Goal: Information Seeking & Learning: Learn about a topic

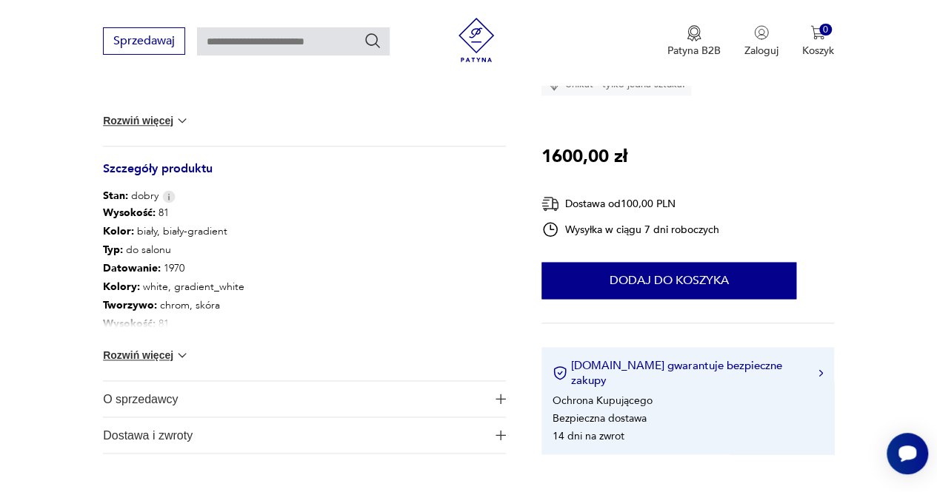
scroll to position [713, 0]
click at [144, 361] on button "Rozwiń więcej" at bounding box center [146, 354] width 86 height 15
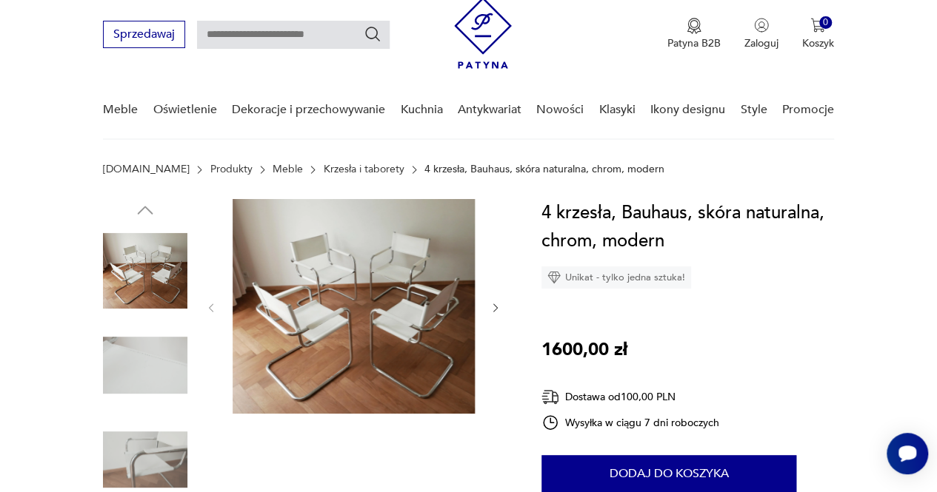
scroll to position [46, 0]
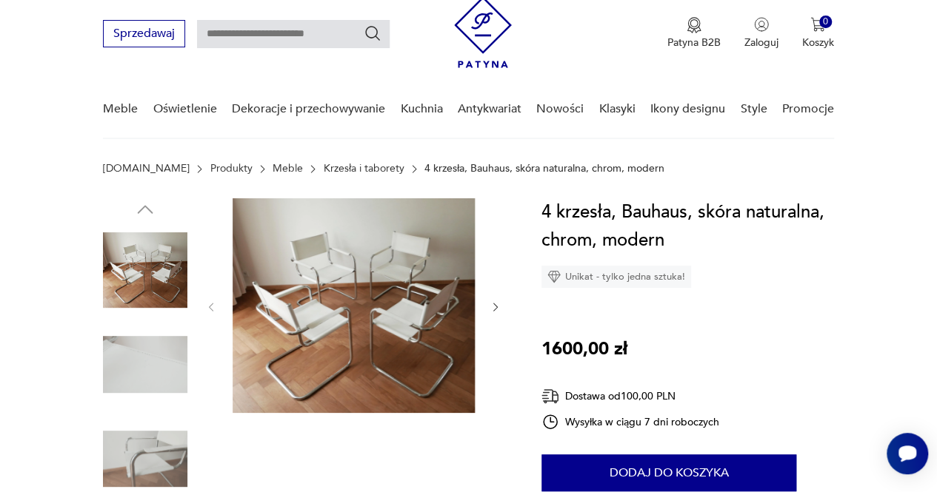
click at [150, 357] on img at bounding box center [145, 365] width 84 height 84
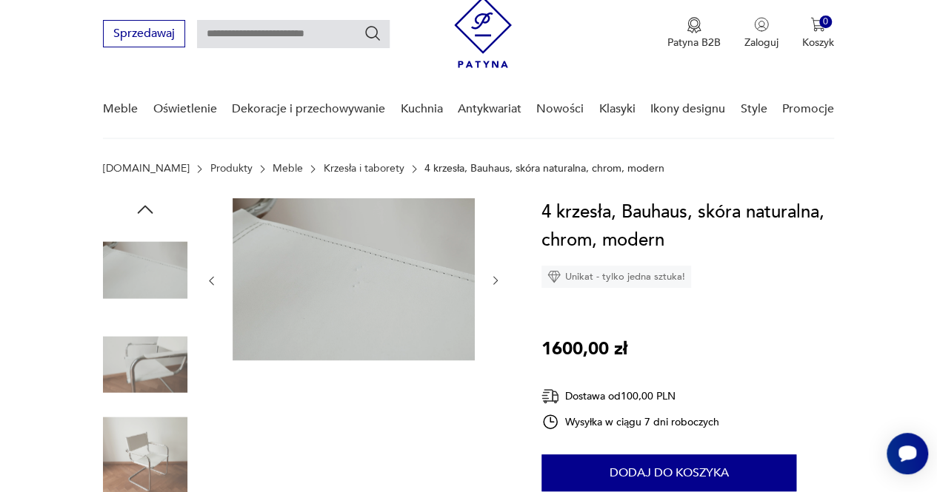
click at [151, 404] on img at bounding box center [145, 365] width 84 height 84
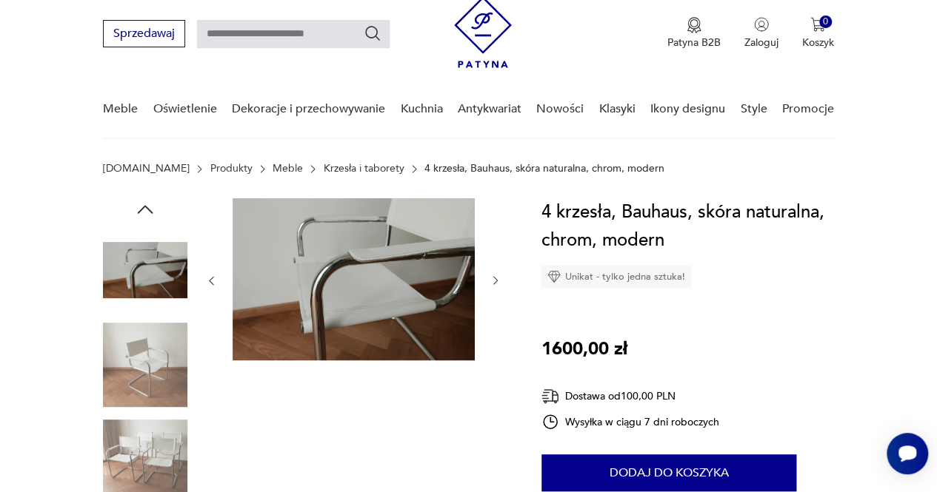
click at [158, 432] on img at bounding box center [145, 459] width 84 height 84
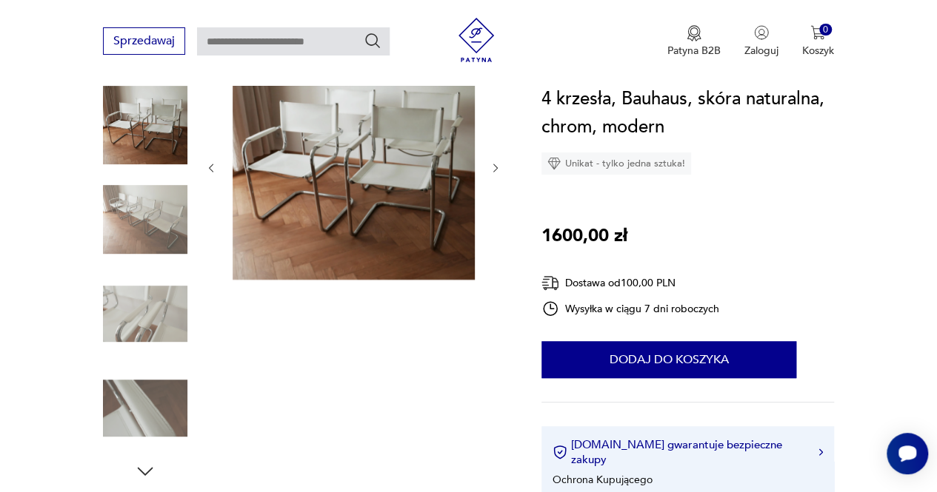
scroll to position [190, 0]
click at [158, 432] on img at bounding box center [145, 409] width 84 height 84
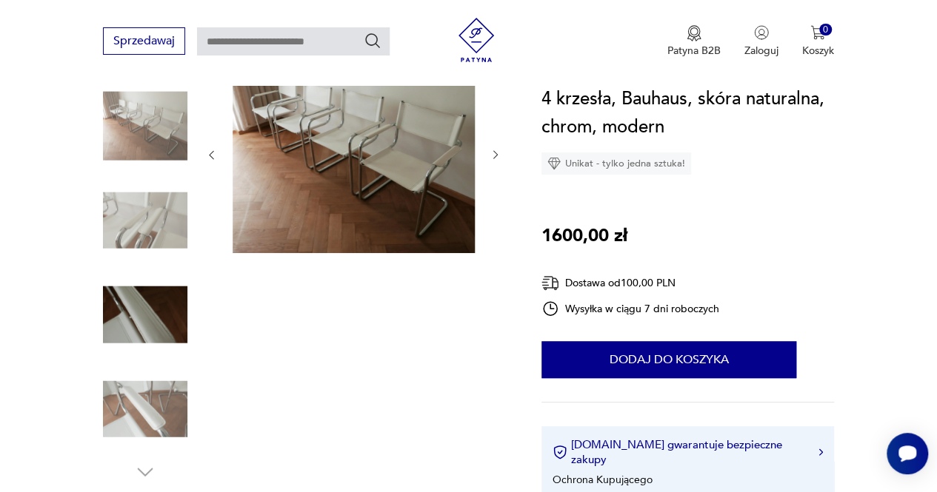
click at [153, 373] on img at bounding box center [145, 409] width 84 height 84
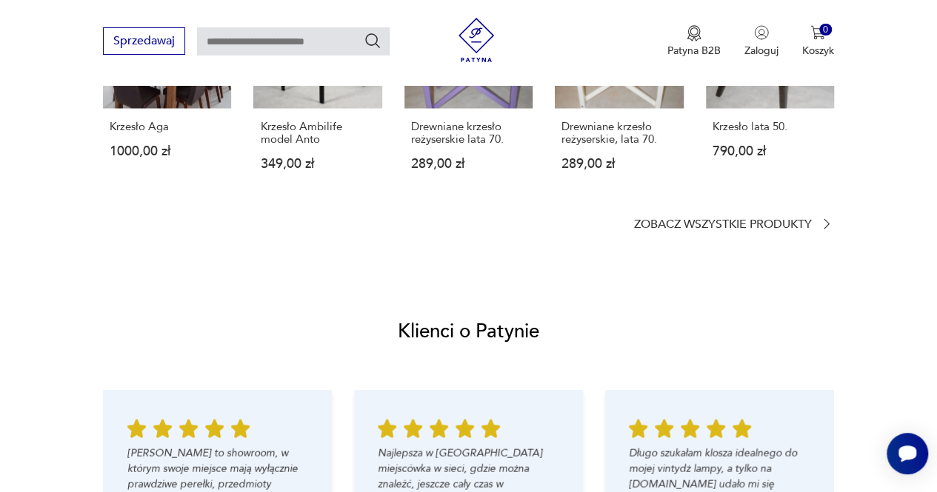
scroll to position [1179, 0]
